Goal: Task Accomplishment & Management: Complete application form

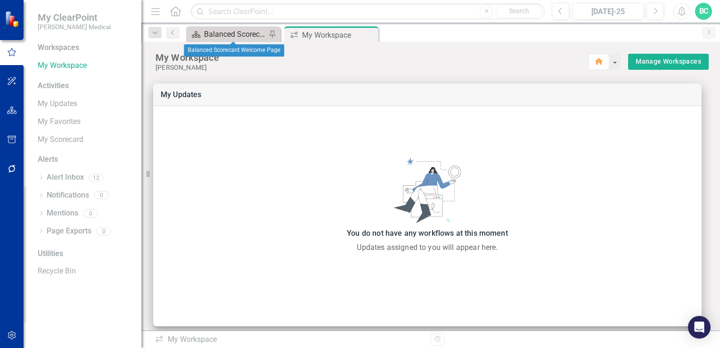
click at [240, 34] on div "Balanced Scorecard Welcome Page" at bounding box center [235, 34] width 62 height 12
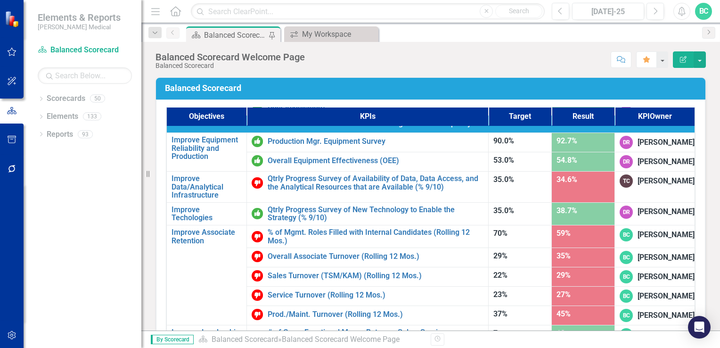
scroll to position [582, 0]
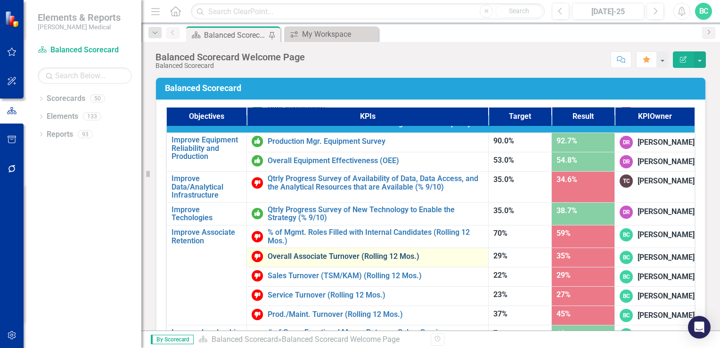
click at [335, 252] on link "Overall Associate Turnover (Rolling 12 Mos.)" at bounding box center [376, 256] width 216 height 8
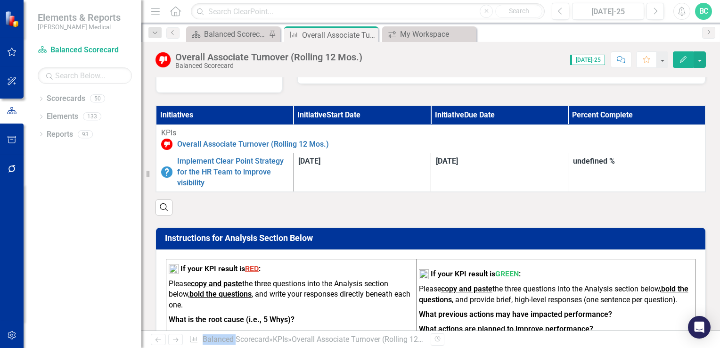
scroll to position [237, 0]
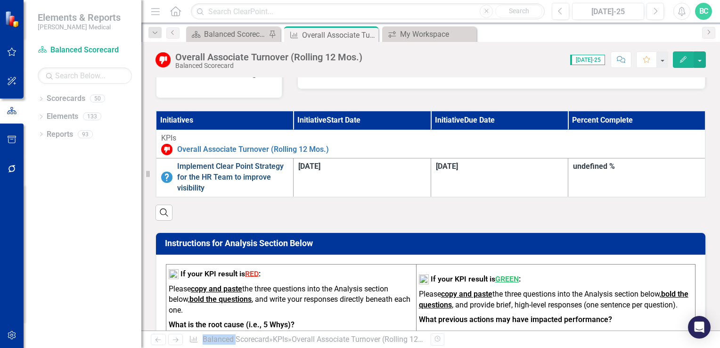
click at [288, 173] on link "Implement Clear Point Strategy for the HR Team to improve visibility" at bounding box center [232, 177] width 111 height 33
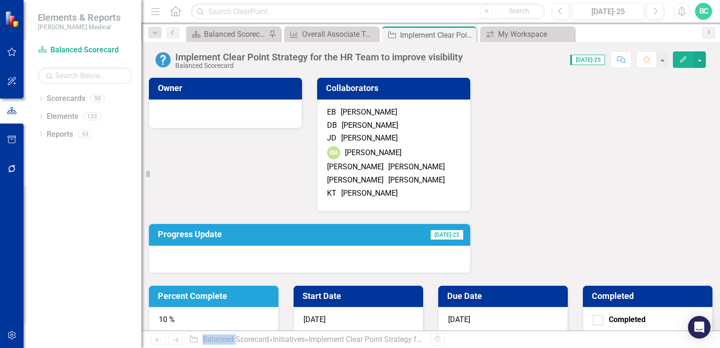
click at [273, 291] on h3 "Percent Complete" at bounding box center [215, 295] width 115 height 9
click at [278, 307] on div "10 %" at bounding box center [214, 321] width 130 height 28
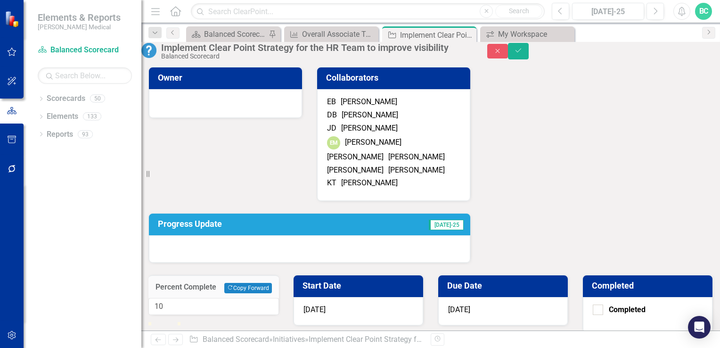
click at [279, 298] on input "10" at bounding box center [213, 306] width 131 height 17
click at [279, 298] on input "11" at bounding box center [213, 306] width 131 height 17
click at [279, 298] on input "12" at bounding box center [213, 306] width 131 height 17
click at [279, 298] on input "13" at bounding box center [213, 306] width 131 height 17
click at [279, 298] on input "14" at bounding box center [213, 306] width 131 height 17
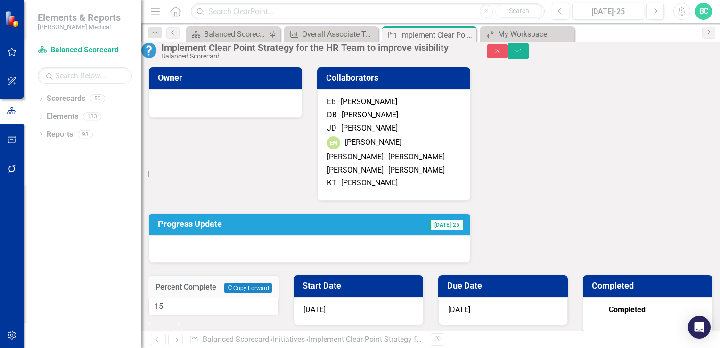
click at [279, 298] on input "15" at bounding box center [213, 306] width 131 height 17
click at [279, 298] on input "16" at bounding box center [213, 306] width 131 height 17
click at [279, 298] on input "17" at bounding box center [213, 306] width 131 height 17
click at [279, 298] on input "18" at bounding box center [213, 306] width 131 height 17
click at [279, 298] on input "19" at bounding box center [213, 306] width 131 height 17
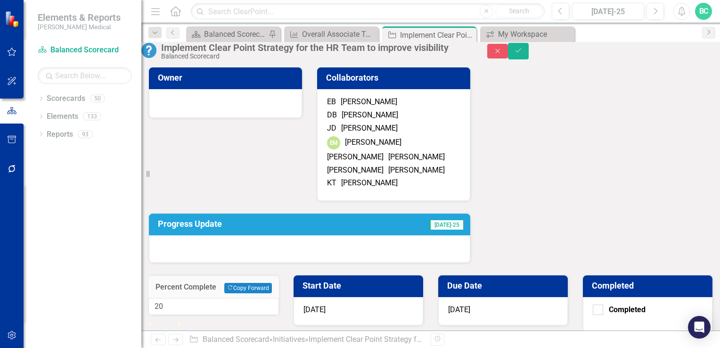
click at [279, 298] on input "20" at bounding box center [213, 306] width 131 height 17
click at [279, 298] on input "21" at bounding box center [213, 306] width 131 height 17
click at [279, 298] on input "22" at bounding box center [213, 306] width 131 height 17
click at [279, 298] on input "23" at bounding box center [213, 306] width 131 height 17
click at [279, 298] on input "24" at bounding box center [213, 306] width 131 height 17
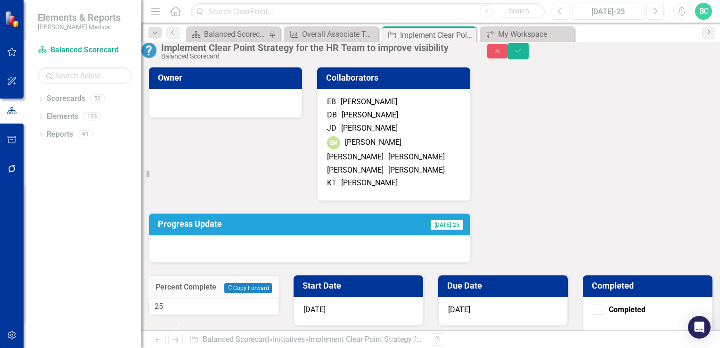
click at [279, 298] on input "25" at bounding box center [213, 306] width 131 height 17
click at [279, 298] on input "26" at bounding box center [213, 306] width 131 height 17
click at [279, 298] on input "27" at bounding box center [213, 306] width 131 height 17
click at [279, 298] on input "28" at bounding box center [213, 306] width 131 height 17
click at [279, 298] on input "29" at bounding box center [213, 306] width 131 height 17
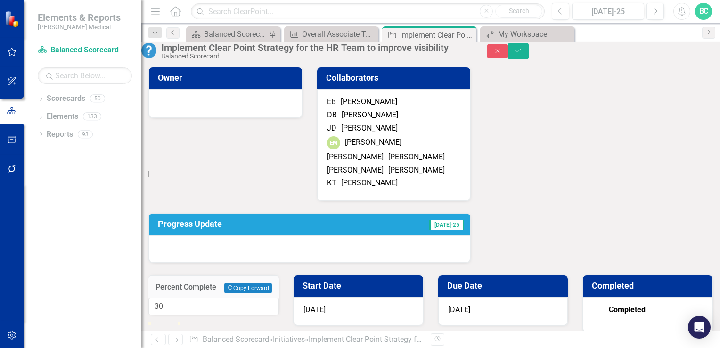
click at [279, 298] on input "30" at bounding box center [213, 306] width 131 height 17
click at [279, 298] on input "31" at bounding box center [213, 306] width 131 height 17
click at [279, 298] on input "32" at bounding box center [213, 306] width 131 height 17
click at [279, 298] on input "33" at bounding box center [213, 306] width 131 height 17
click at [279, 298] on input "34" at bounding box center [213, 306] width 131 height 17
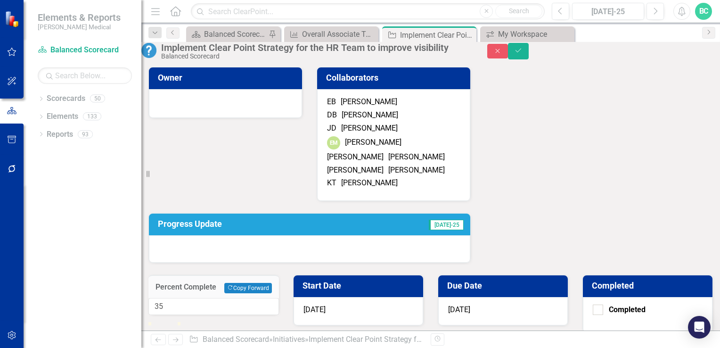
click at [279, 298] on input "35" at bounding box center [213, 306] width 131 height 17
click at [279, 298] on input "36" at bounding box center [213, 306] width 131 height 17
click at [279, 298] on input "37" at bounding box center [213, 306] width 131 height 17
click at [279, 298] on input "38" at bounding box center [213, 306] width 131 height 17
click at [279, 298] on input "39" at bounding box center [213, 306] width 131 height 17
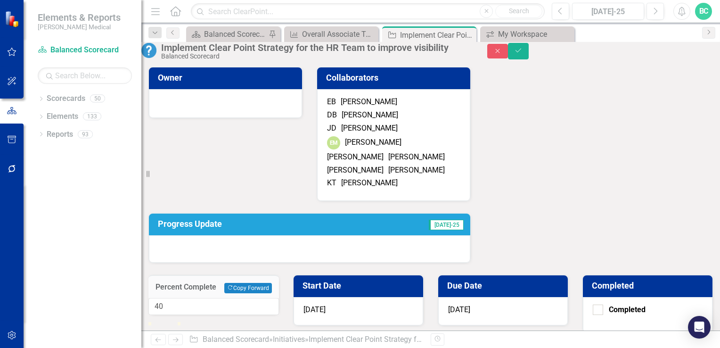
click at [279, 298] on input "40" at bounding box center [213, 306] width 131 height 17
click at [279, 298] on input "41" at bounding box center [213, 306] width 131 height 17
click at [279, 298] on input "42" at bounding box center [213, 306] width 131 height 17
click at [279, 298] on input "43" at bounding box center [213, 306] width 131 height 17
click at [279, 298] on input "44" at bounding box center [213, 306] width 131 height 17
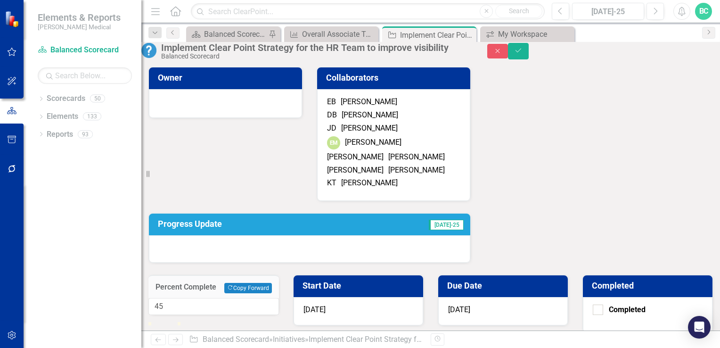
click at [279, 298] on input "45" at bounding box center [213, 306] width 131 height 17
click at [279, 298] on input "46" at bounding box center [213, 306] width 131 height 17
click at [279, 298] on input "47" at bounding box center [213, 306] width 131 height 17
click at [279, 298] on input "48" at bounding box center [213, 306] width 131 height 17
click at [279, 298] on input "49" at bounding box center [213, 306] width 131 height 17
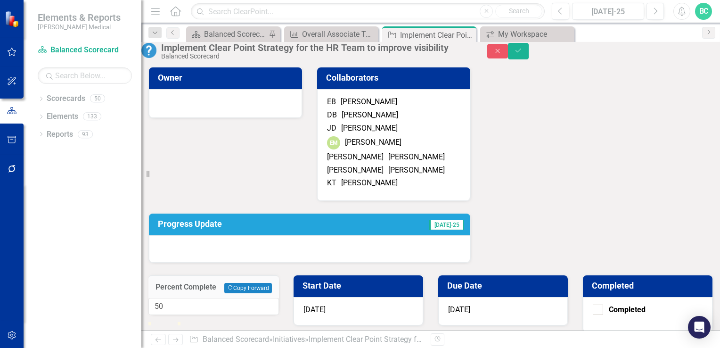
type input "50"
click at [279, 298] on input "50" at bounding box center [213, 306] width 131 height 17
click at [523, 54] on icon "Save" at bounding box center [518, 50] width 8 height 7
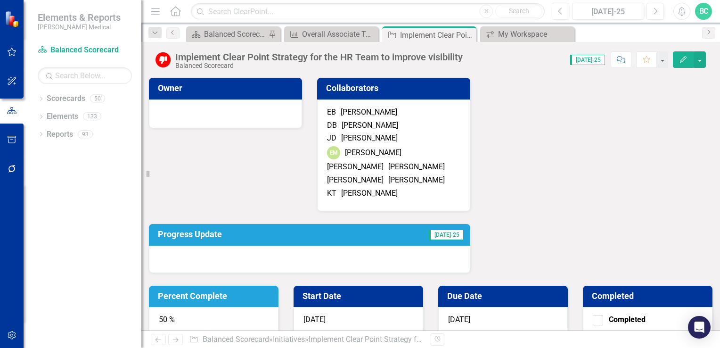
scroll to position [65, 0]
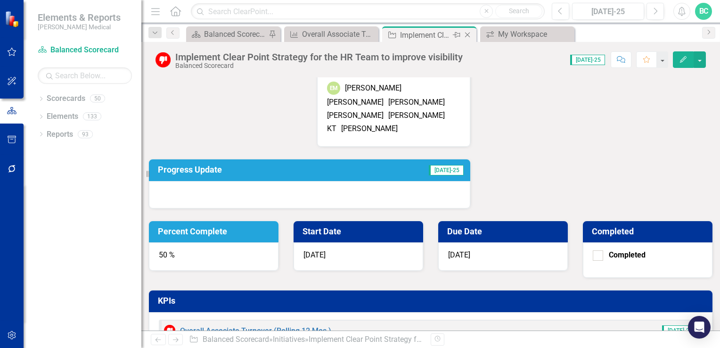
click at [468, 35] on icon at bounding box center [467, 35] width 5 height 5
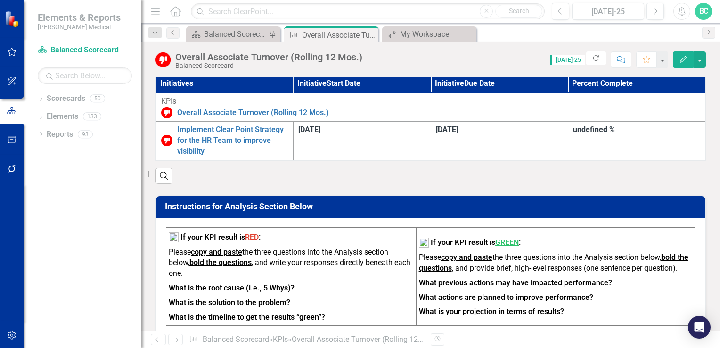
scroll to position [254, 0]
